Goal: Check status: Check status

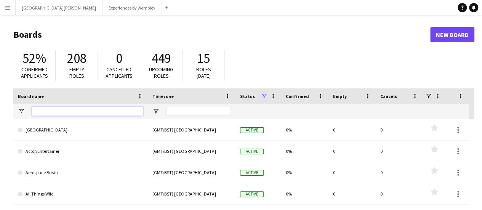
click at [45, 112] on input "Board name Filter Input" at bounding box center [88, 111] width 112 height 9
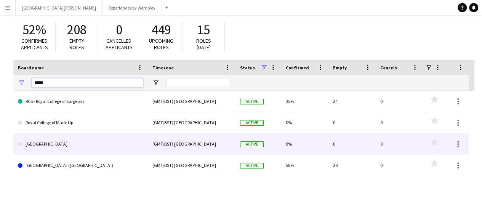
scroll to position [38, 0]
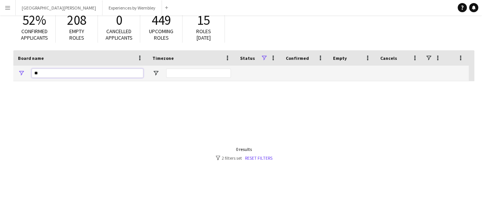
type input "*"
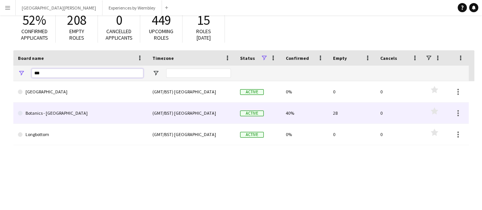
type input "***"
click at [93, 114] on link "Botanics - [GEOGRAPHIC_DATA]" at bounding box center [80, 113] width 125 height 21
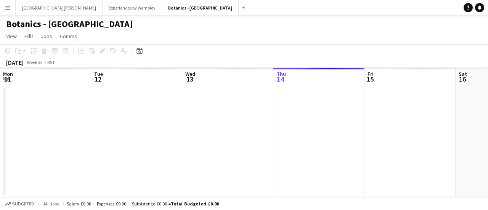
scroll to position [0, 182]
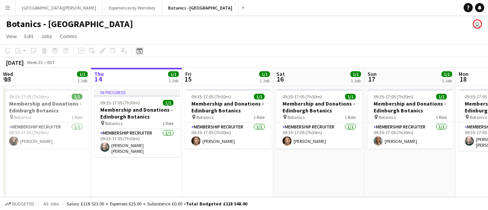
click at [139, 49] on icon at bounding box center [139, 51] width 6 height 6
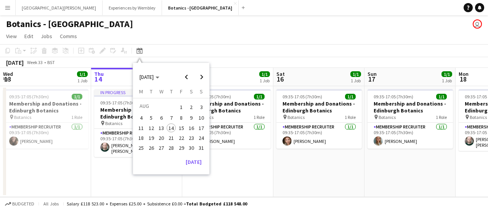
click at [179, 146] on span "29" at bounding box center [181, 147] width 9 height 9
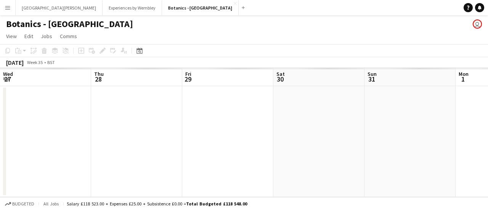
scroll to position [0, 262]
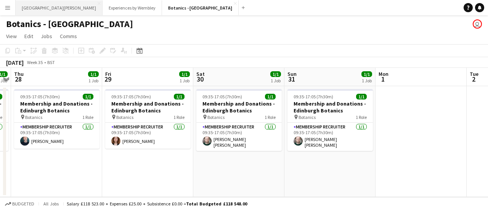
click at [50, 7] on button "[GEOGRAPHIC_DATA][PERSON_NAME] [GEOGRAPHIC_DATA] Close" at bounding box center [59, 7] width 87 height 15
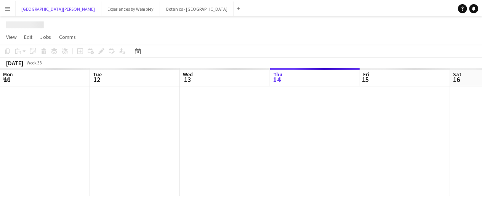
scroll to position [0, 182]
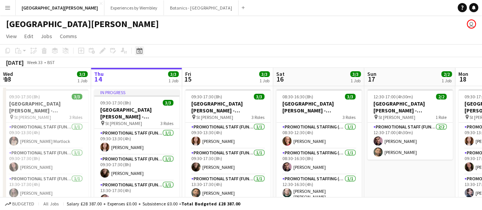
click at [140, 50] on icon "Date picker" at bounding box center [139, 51] width 6 height 6
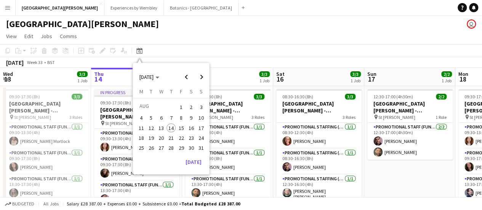
click at [181, 146] on span "29" at bounding box center [181, 147] width 9 height 9
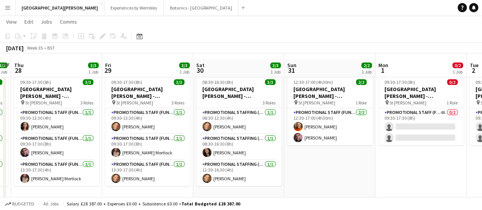
scroll to position [19, 0]
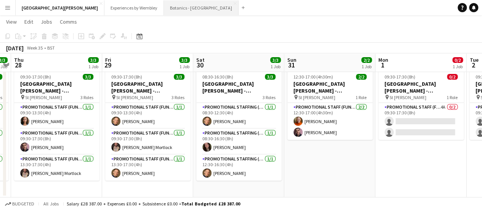
click at [179, 7] on button "Botanics - [GEOGRAPHIC_DATA] Close" at bounding box center [201, 7] width 75 height 15
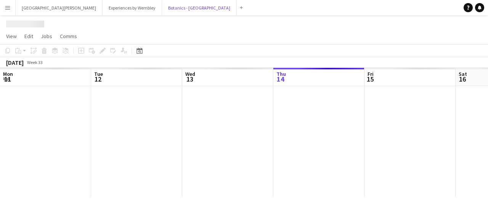
scroll to position [0, 182]
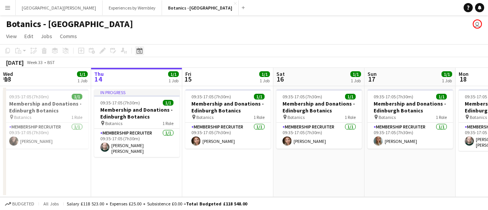
click at [142, 50] on icon at bounding box center [139, 51] width 6 height 6
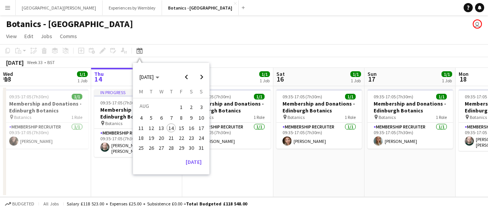
click at [182, 144] on span "29" at bounding box center [181, 147] width 9 height 9
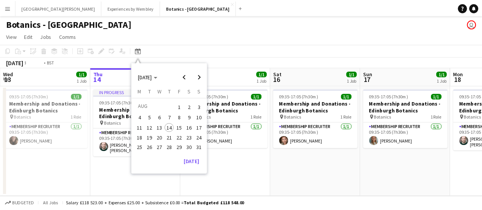
scroll to position [0, 262]
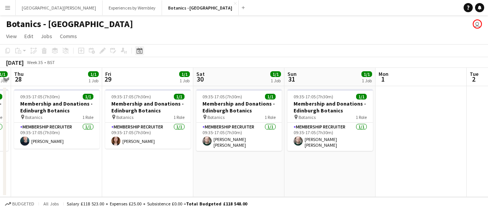
click at [139, 49] on icon at bounding box center [139, 51] width 6 height 6
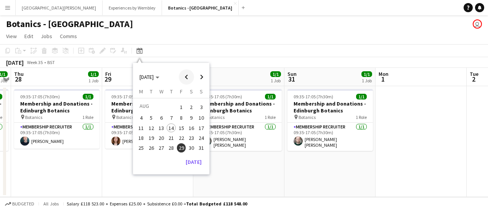
click at [184, 77] on span "Previous month" at bounding box center [186, 76] width 15 height 15
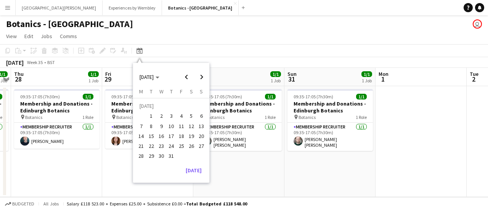
click at [147, 153] on button "29" at bounding box center [151, 156] width 10 height 10
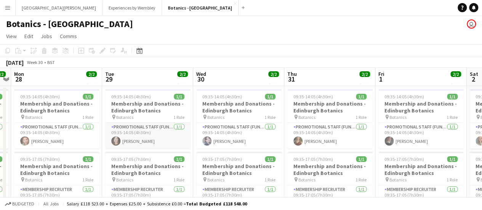
scroll to position [30, 0]
